Goal: Task Accomplishment & Management: Manage account settings

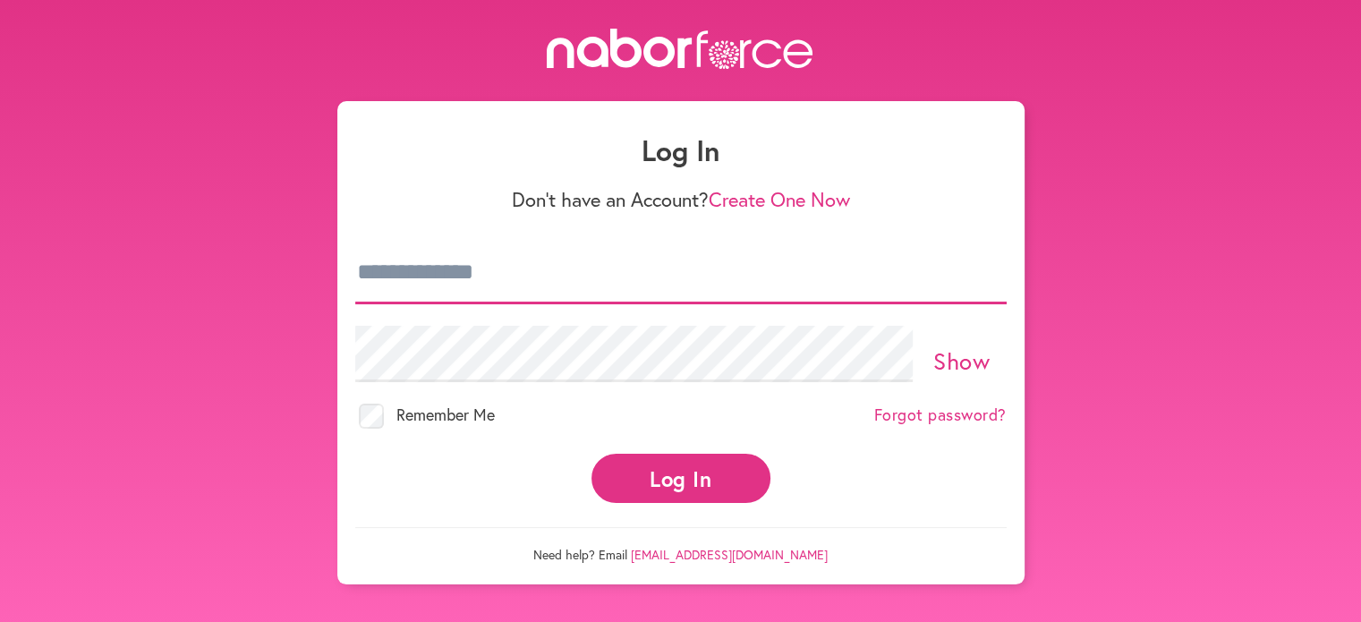
type input "**********"
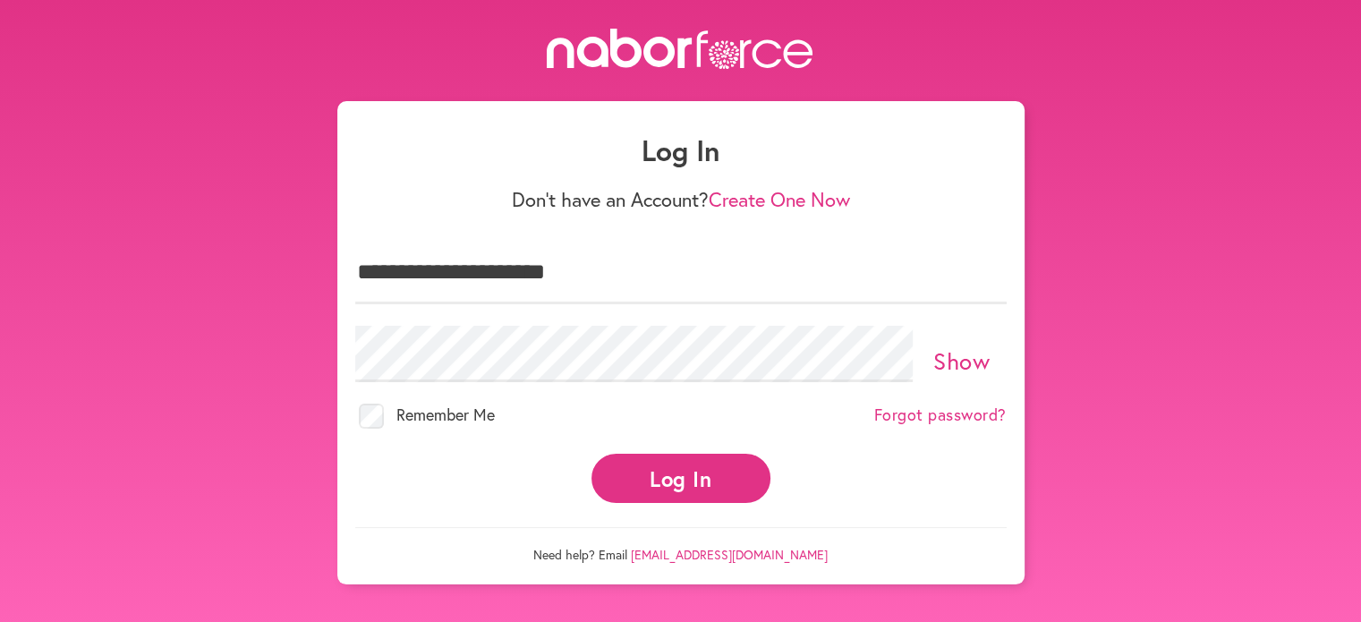
click at [698, 473] on button "Log In" at bounding box center [680, 478] width 179 height 49
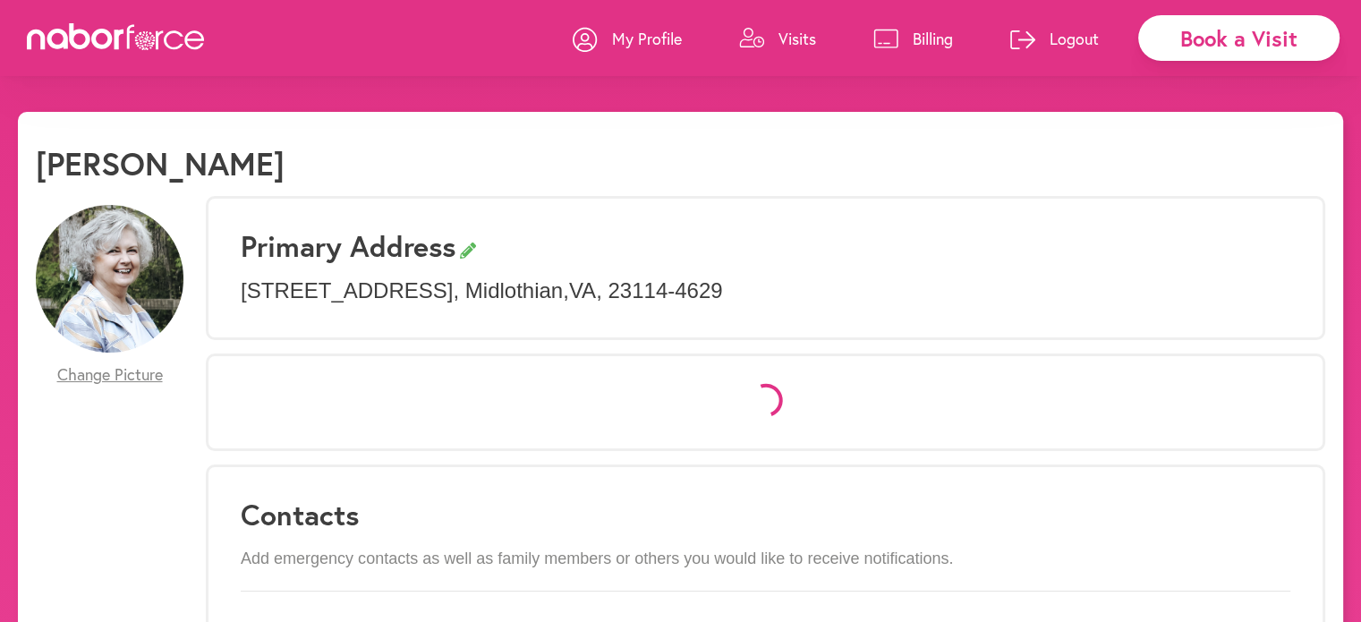
select select "*"
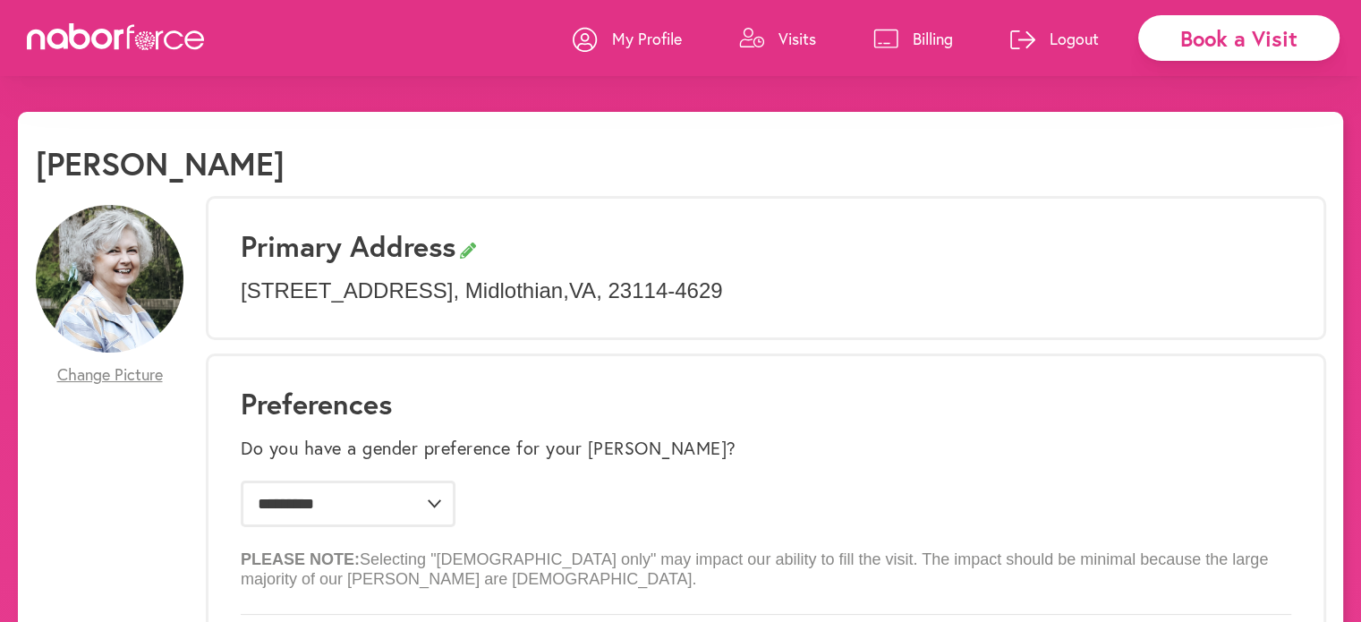
click at [794, 38] on p "Visits" at bounding box center [797, 38] width 38 height 21
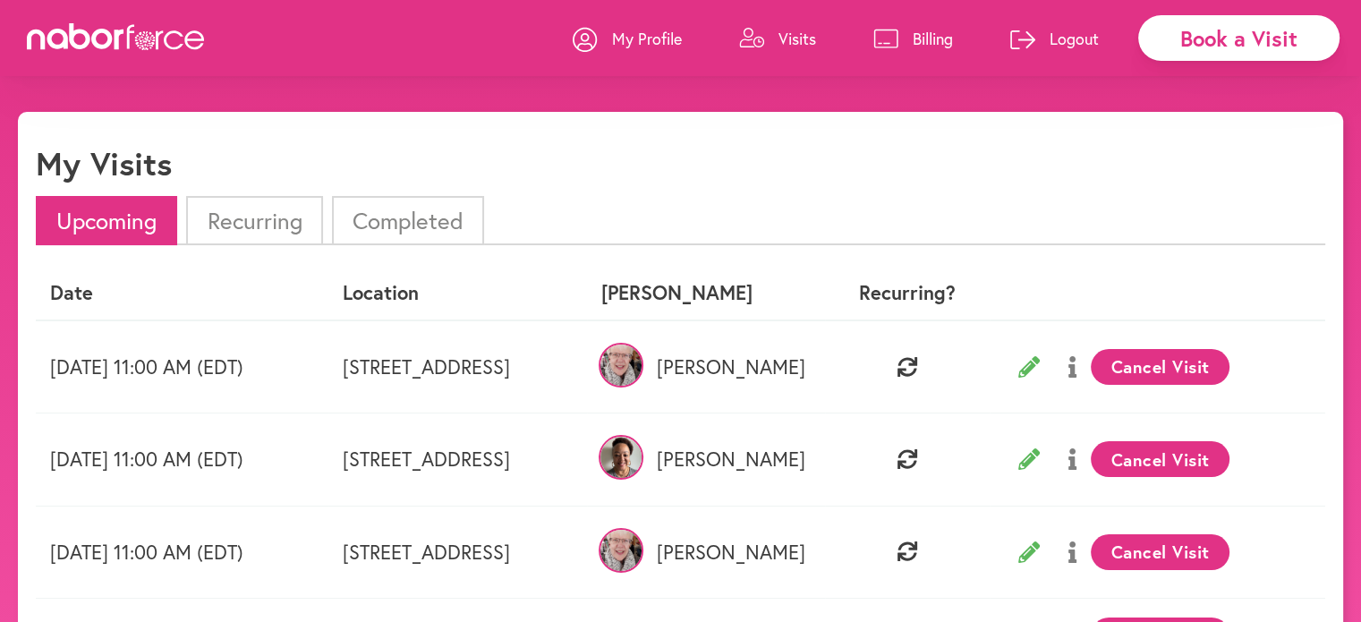
click at [1227, 378] on button "Cancel Visit" at bounding box center [1160, 367] width 139 height 36
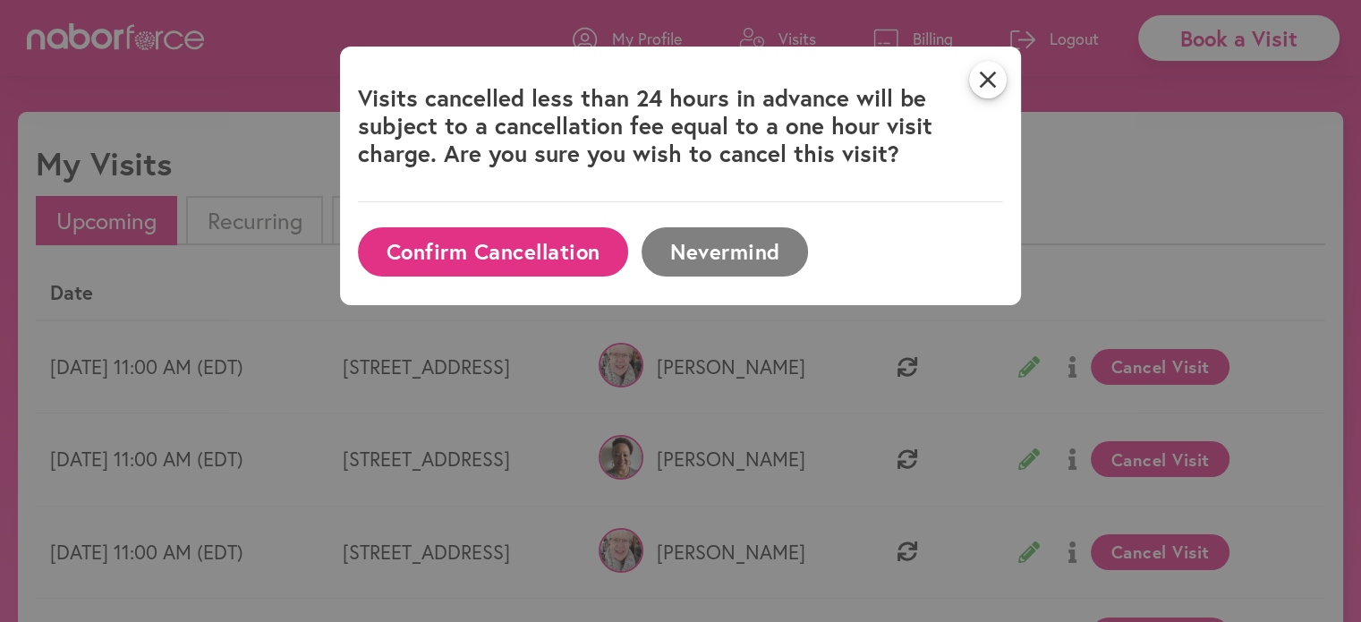
click at [549, 239] on button "Confirm Cancellation" at bounding box center [493, 251] width 270 height 49
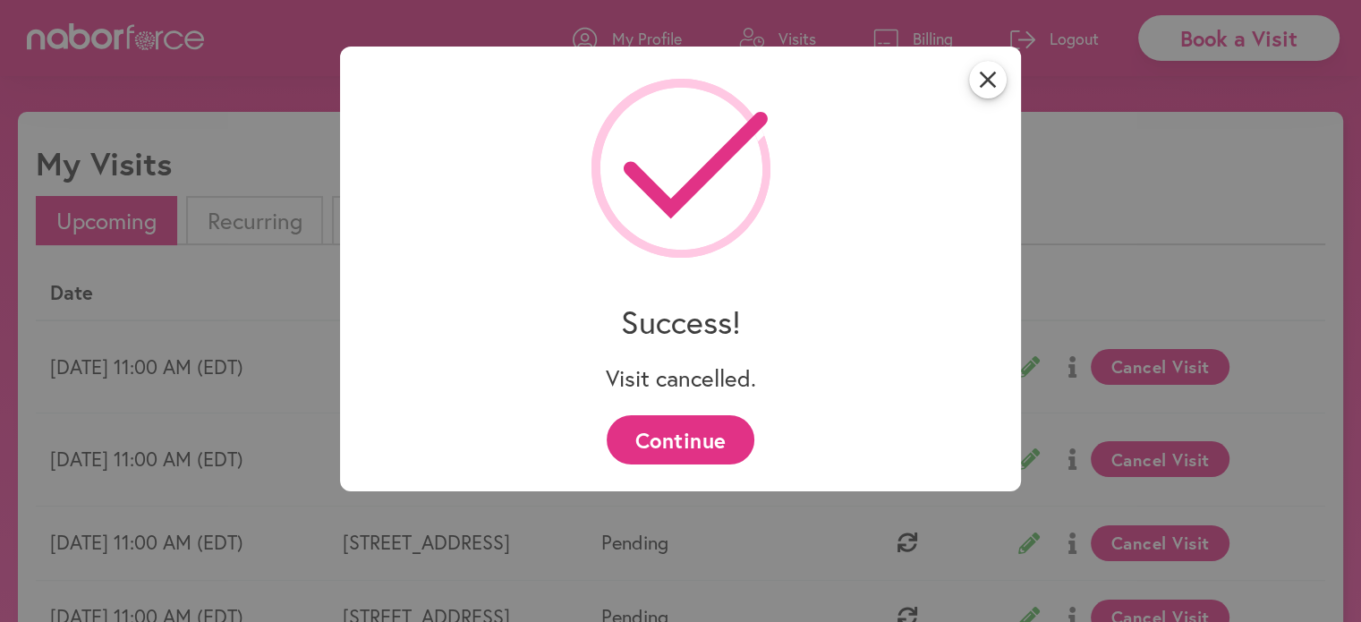
click at [667, 443] on button "Continue" at bounding box center [681, 439] width 148 height 49
